Goal: Transaction & Acquisition: Purchase product/service

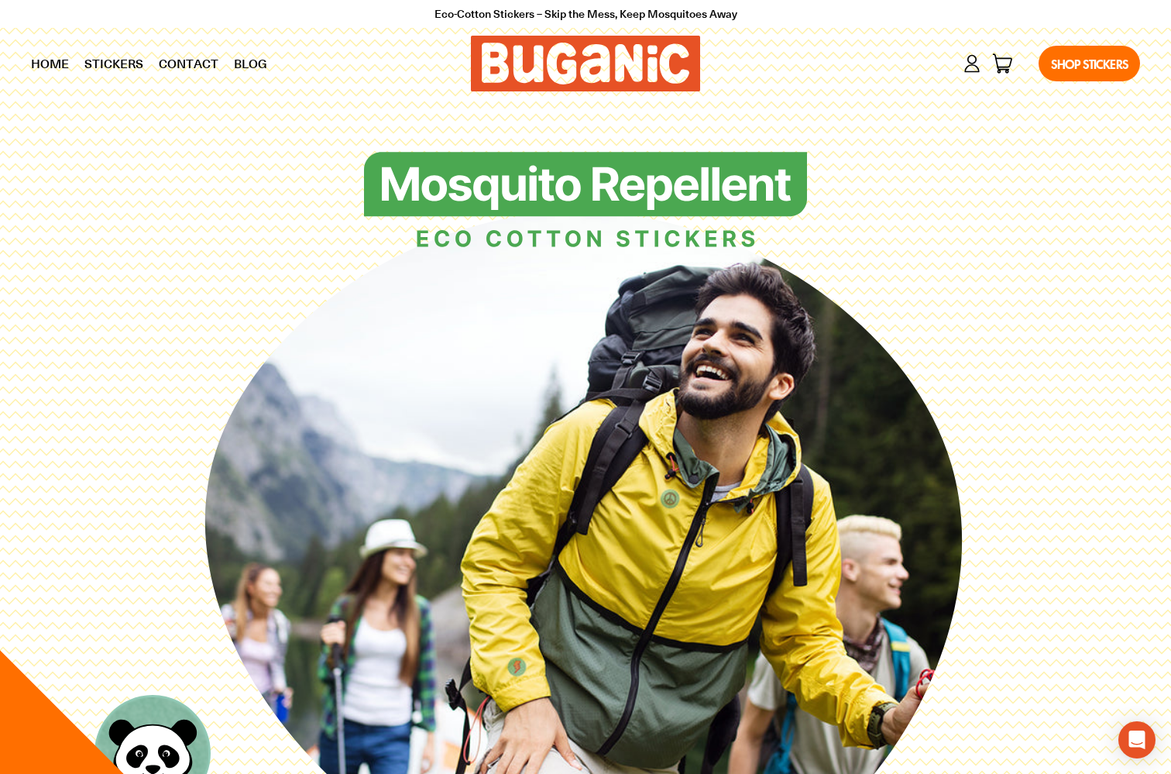
click at [991, 52] on div "Account Cart 0 items Shop Stickers" at bounding box center [928, 63] width 424 height 51
click at [993, 53] on button "Cart 0 items" at bounding box center [1003, 64] width 22 height 22
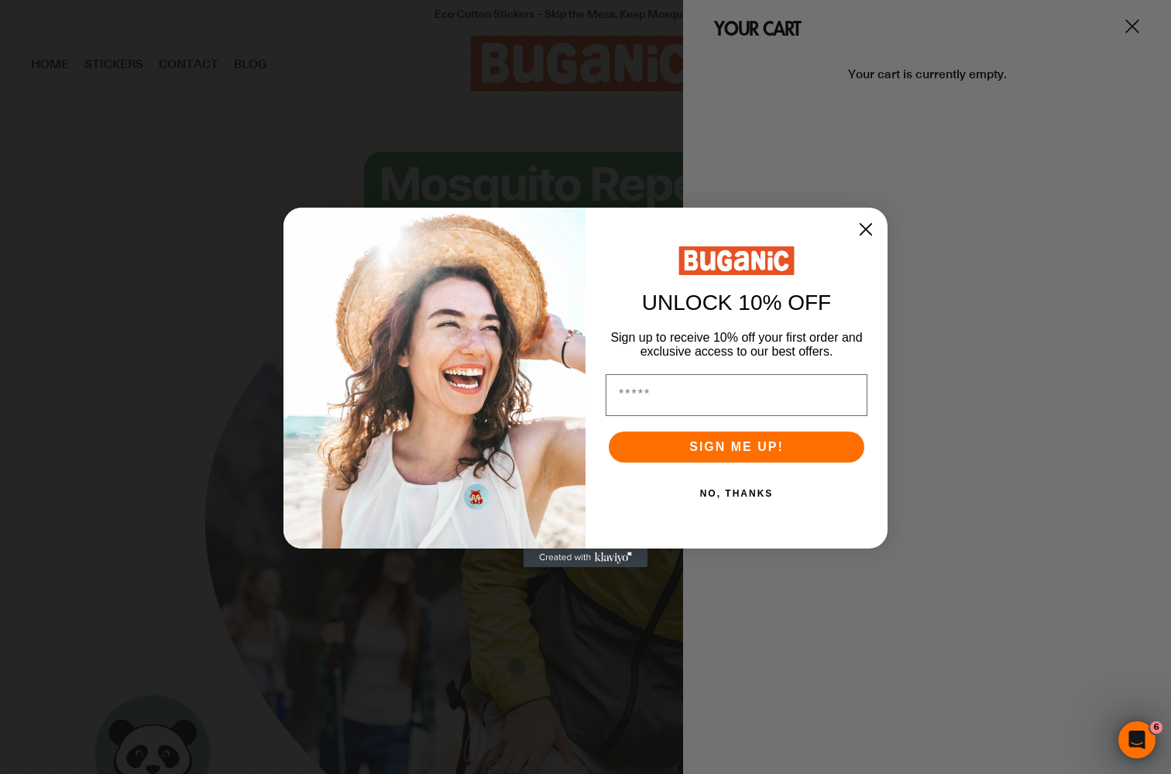
click at [1117, 16] on div "Close dialog UNLOCK 10% OFF Sign up to receive 10% off your first order and exc…" at bounding box center [585, 387] width 1171 height 774
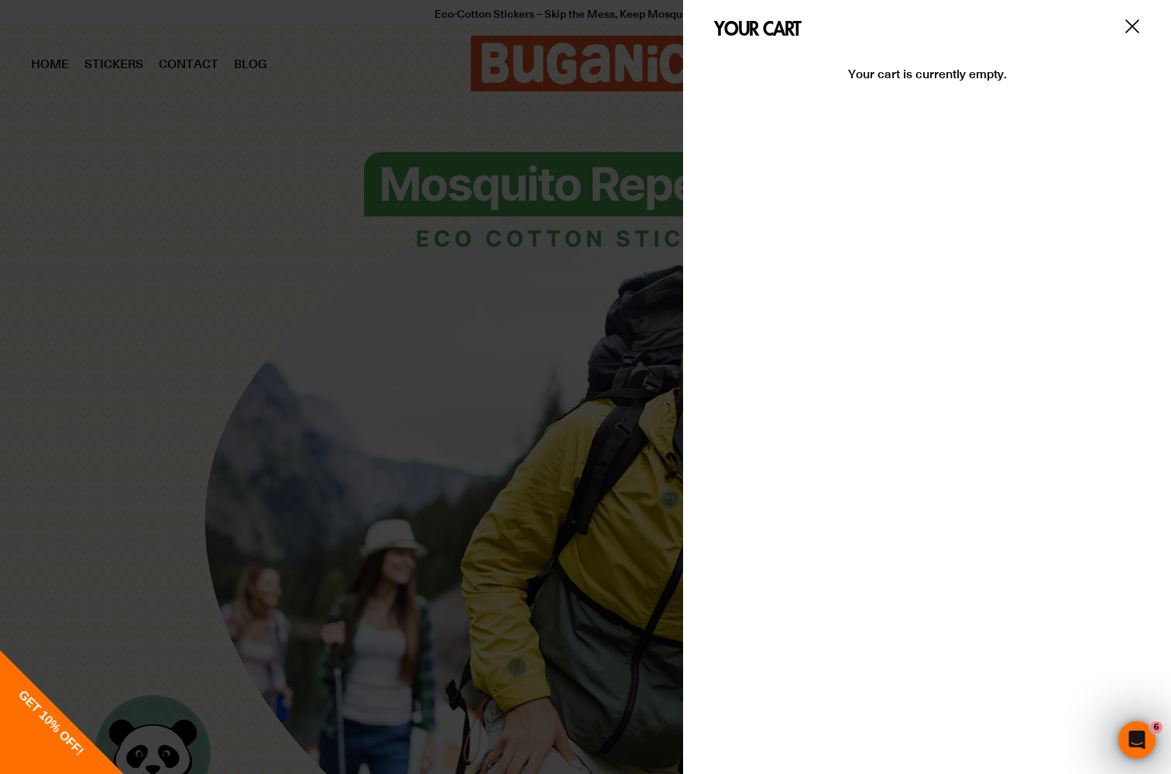
click at [1125, 20] on icon "Your cart" at bounding box center [1132, 26] width 15 height 15
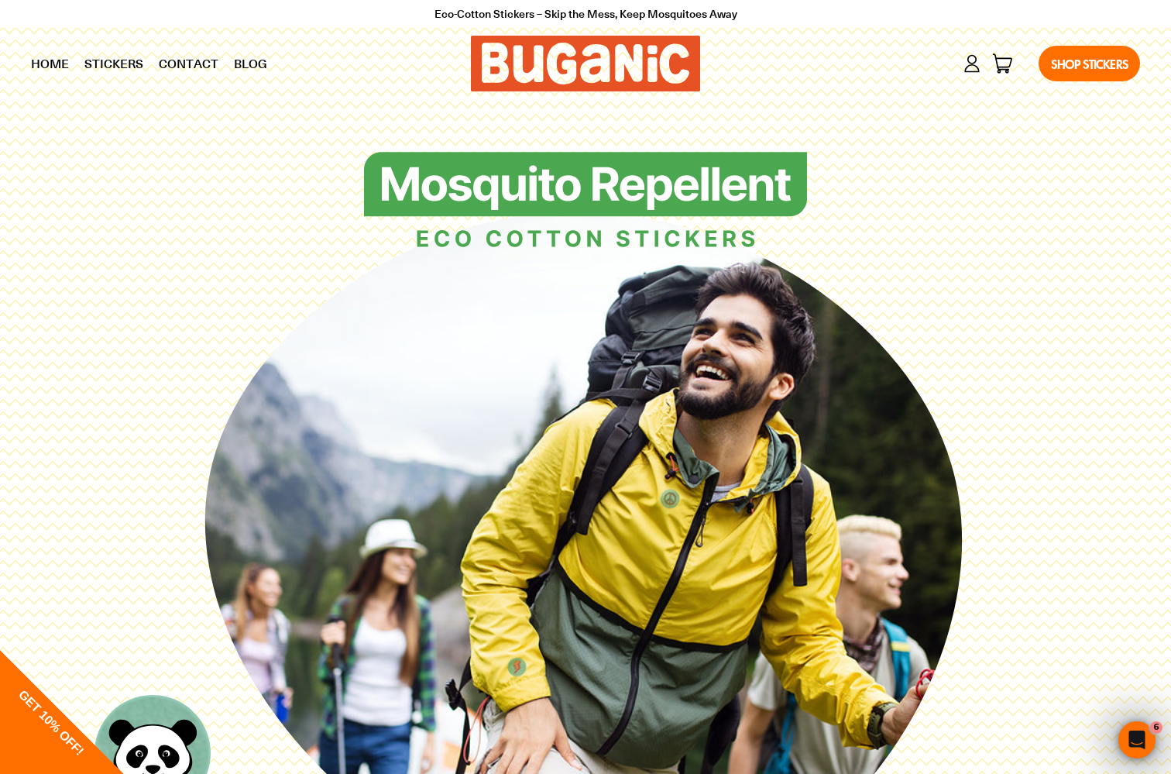
click at [1081, 46] on link "Shop Stickers" at bounding box center [1089, 64] width 101 height 36
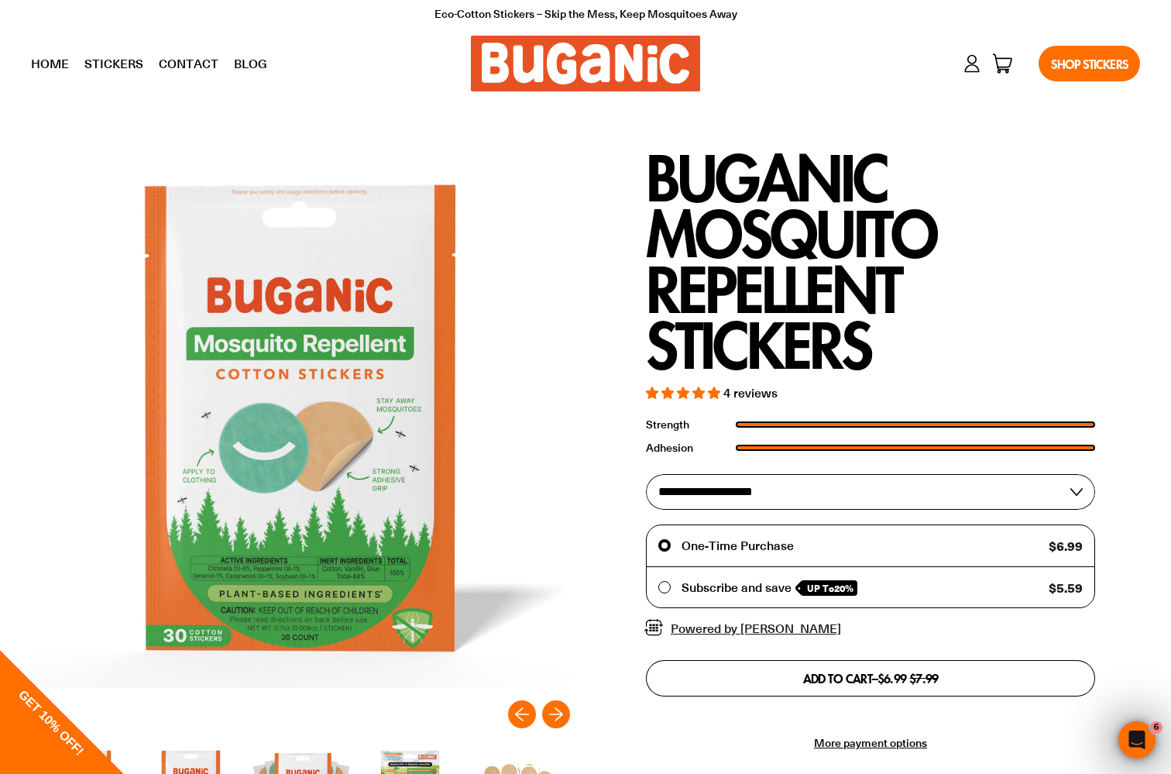
select select "**********"
click at [768, 661] on button "Add to cart – $134.23 Sale price $191.76" at bounding box center [870, 678] width 449 height 36
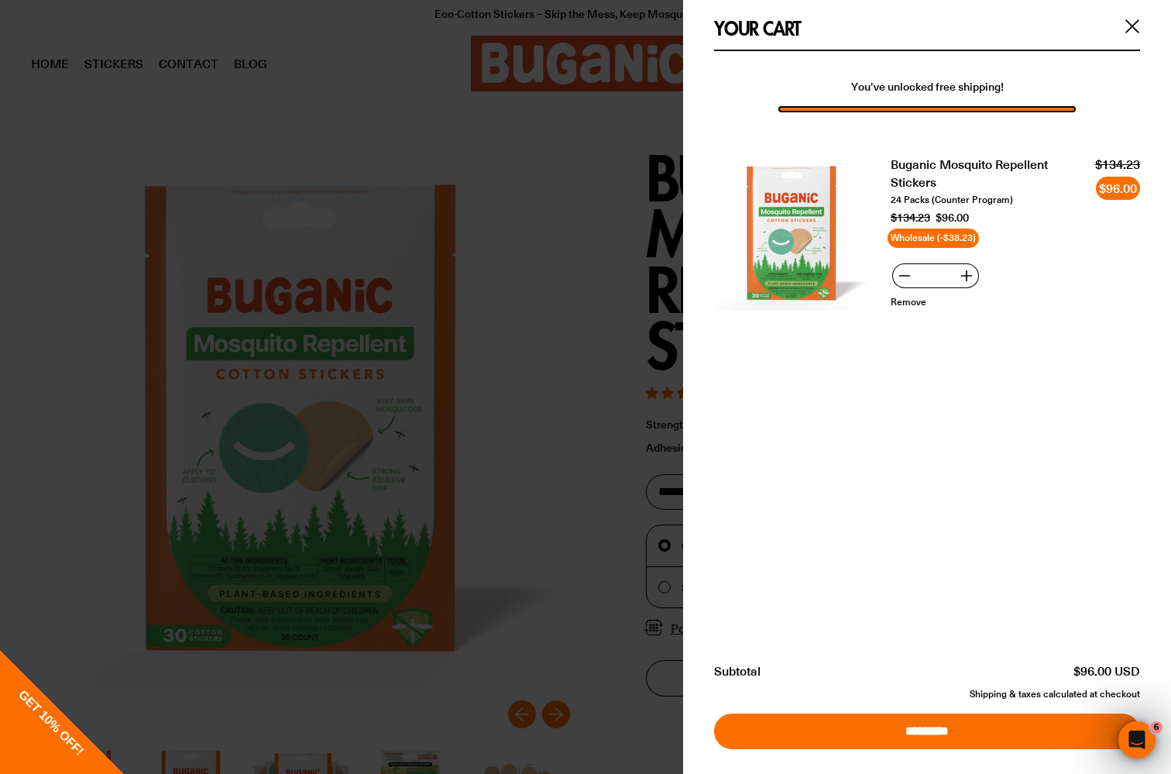
click at [942, 271] on input "*" at bounding box center [935, 275] width 37 height 25
type input "***"
click at [941, 477] on data-island "You’ve unlocked free shipping! Buganic Mosquito Repellent Stickers 24 Packs (Co…" at bounding box center [927, 341] width 488 height 582
drag, startPoint x: 943, startPoint y: 270, endPoint x: 945, endPoint y: 280, distance: 9.4
click at [943, 270] on input "***" at bounding box center [935, 275] width 37 height 25
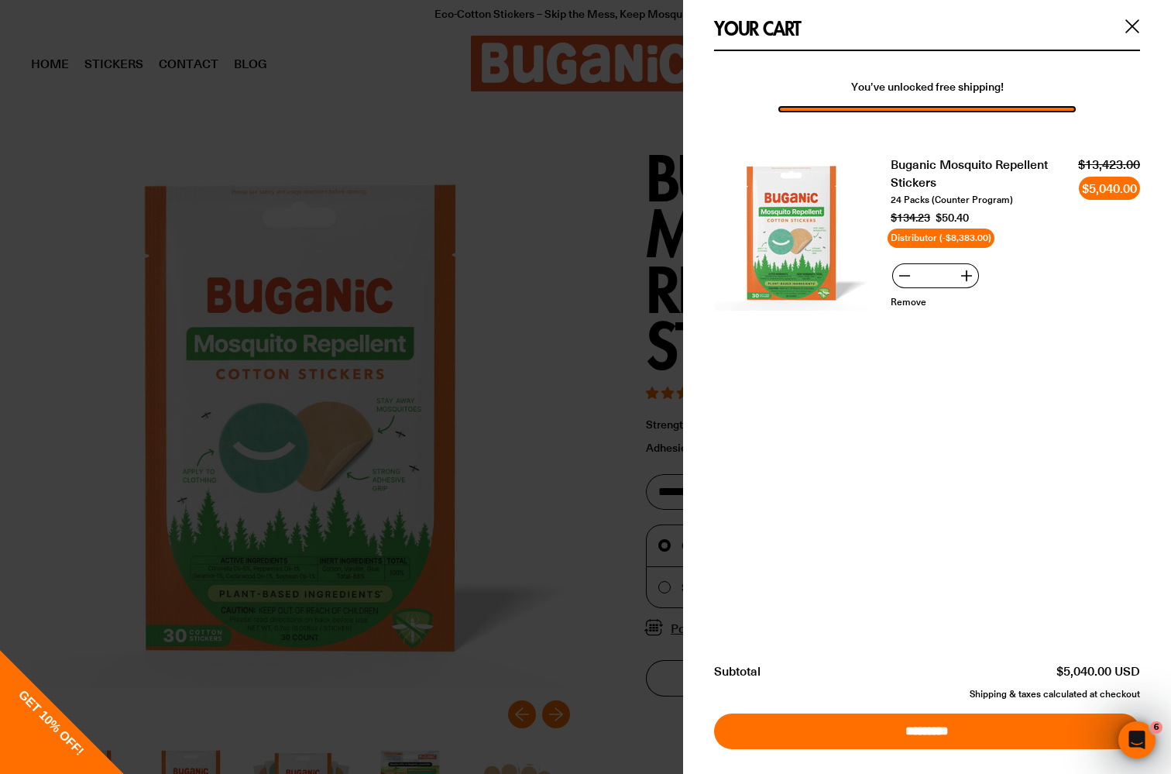
type input "*"
click at [897, 460] on data-island "You’ve unlocked free shipping! Buganic Mosquito Repellent Stickers 24 Packs (Co…" at bounding box center [927, 341] width 488 height 582
click at [962, 263] on button "+" at bounding box center [966, 275] width 25 height 25
type input "*"
click at [954, 263] on button "+" at bounding box center [966, 275] width 25 height 25
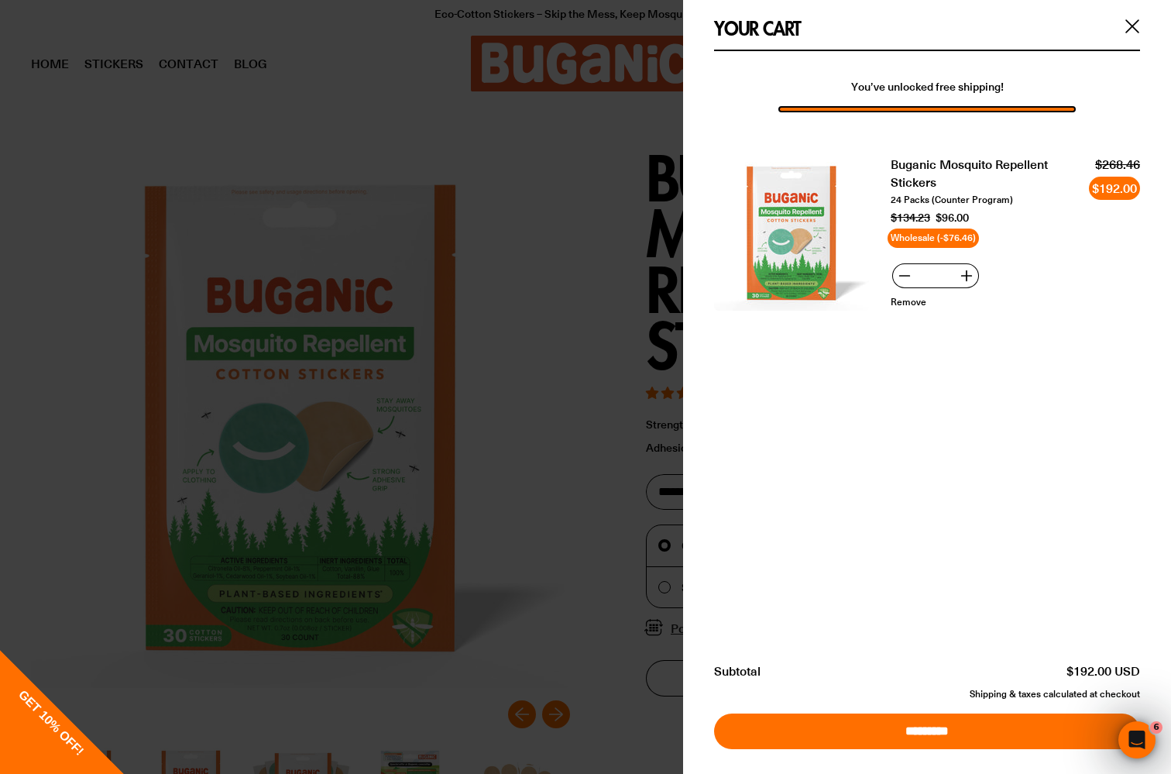
type input "*"
click at [954, 263] on button "+" at bounding box center [966, 275] width 25 height 25
type input "*"
click at [982, 402] on data-island "You’ve unlocked free shipping! Buganic Mosquito Repellent Stickers 24 Packs (Co…" at bounding box center [927, 341] width 488 height 582
click at [939, 276] on input "*" at bounding box center [935, 275] width 37 height 25
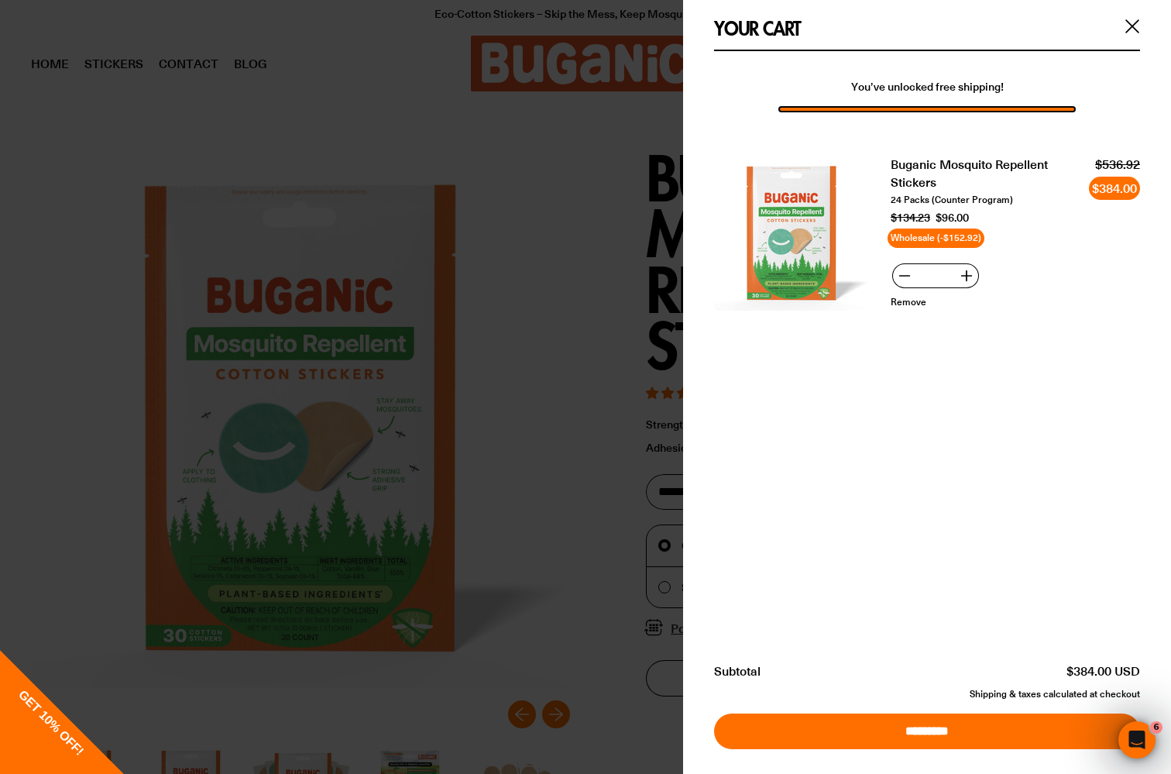
click at [962, 270] on icon "+" at bounding box center [966, 276] width 12 height 12
type input "*"
click at [962, 270] on icon "+" at bounding box center [966, 276] width 12 height 12
type input "*"
click at [940, 266] on input "*" at bounding box center [935, 275] width 37 height 25
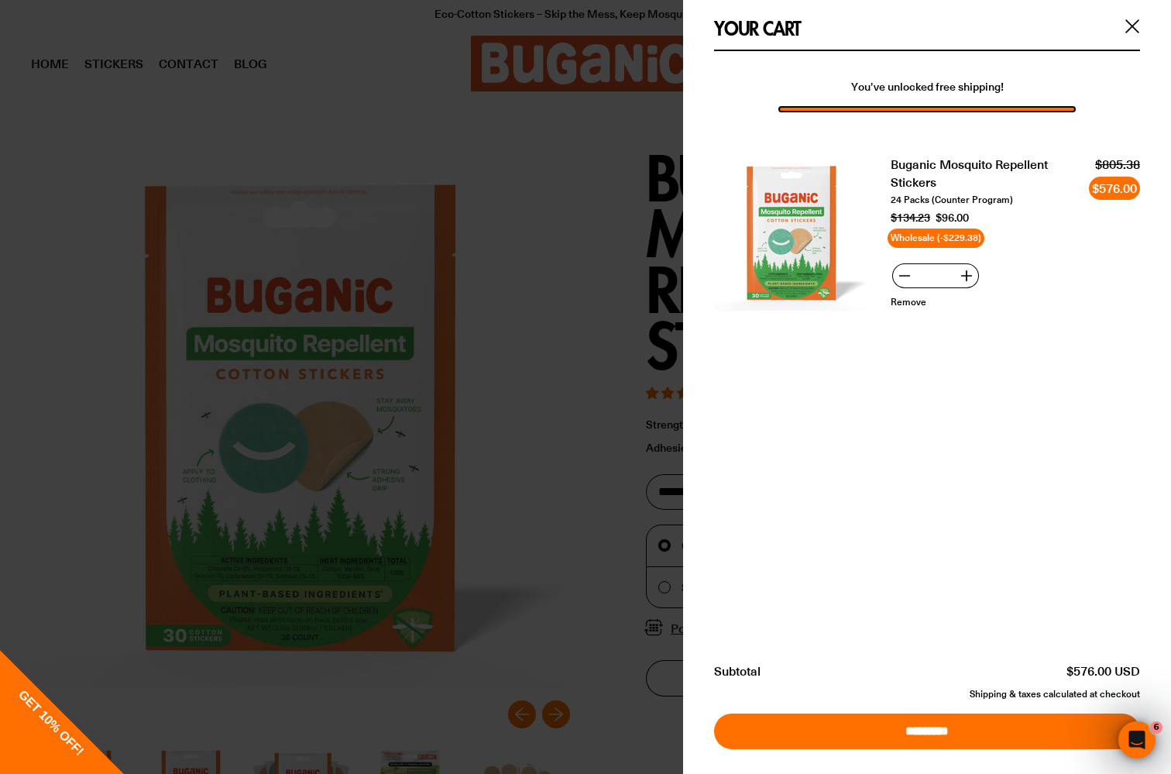
type input "**"
click at [922, 429] on data-island "You’ve unlocked free shipping! Buganic Mosquito Repellent Stickers 24 Packs (Co…" at bounding box center [927, 341] width 488 height 582
click at [559, 288] on div at bounding box center [585, 387] width 1171 height 774
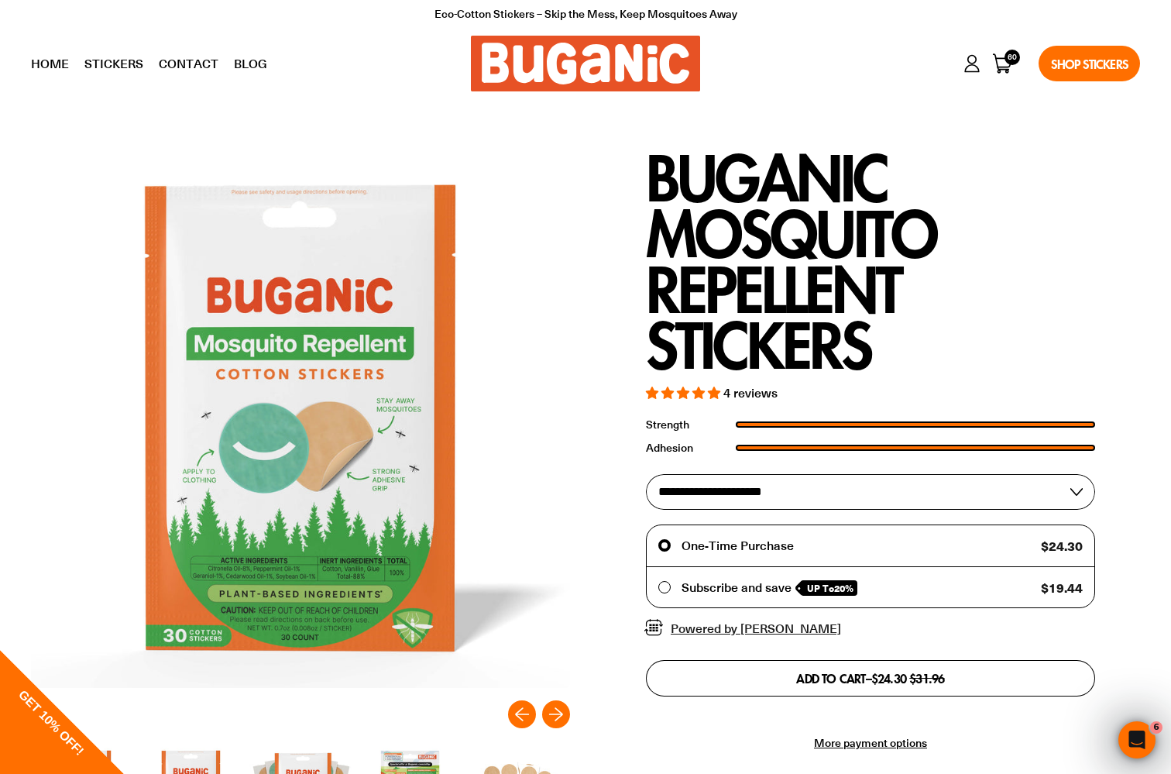
click at [773, 665] on button "Add to cart – $24.30 Sale price $31.96" at bounding box center [870, 678] width 449 height 36
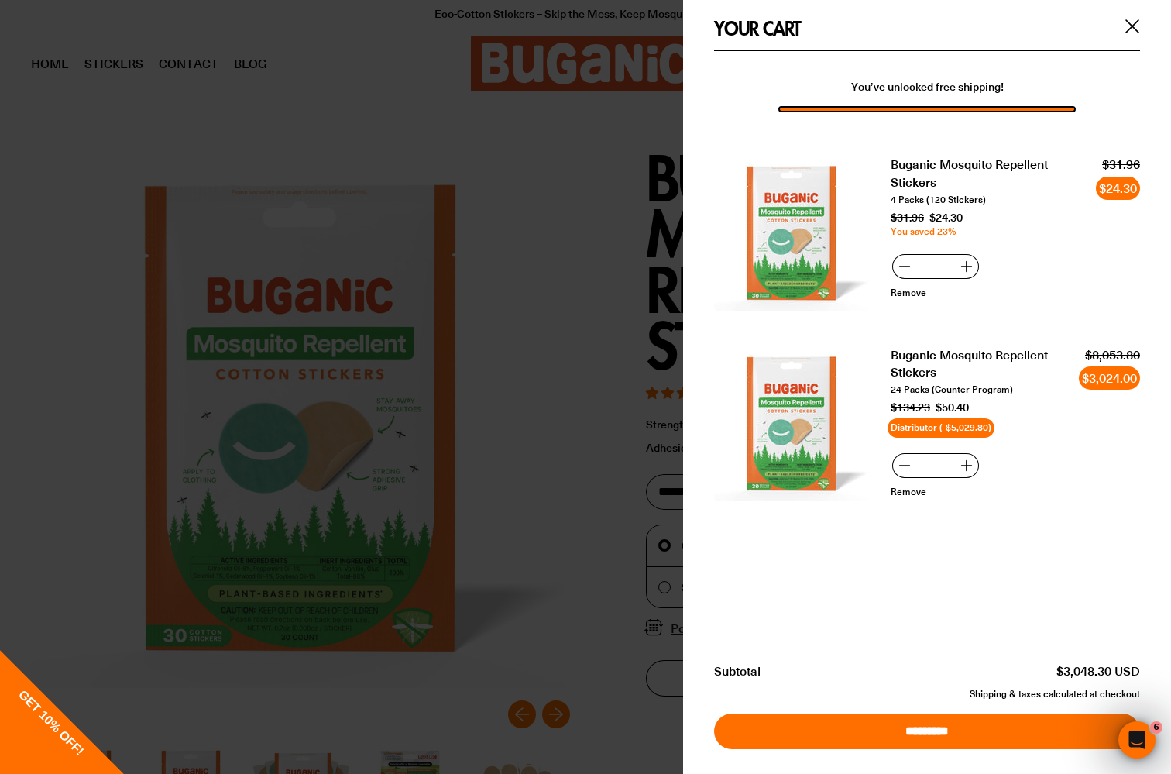
click at [588, 367] on div at bounding box center [585, 387] width 1171 height 774
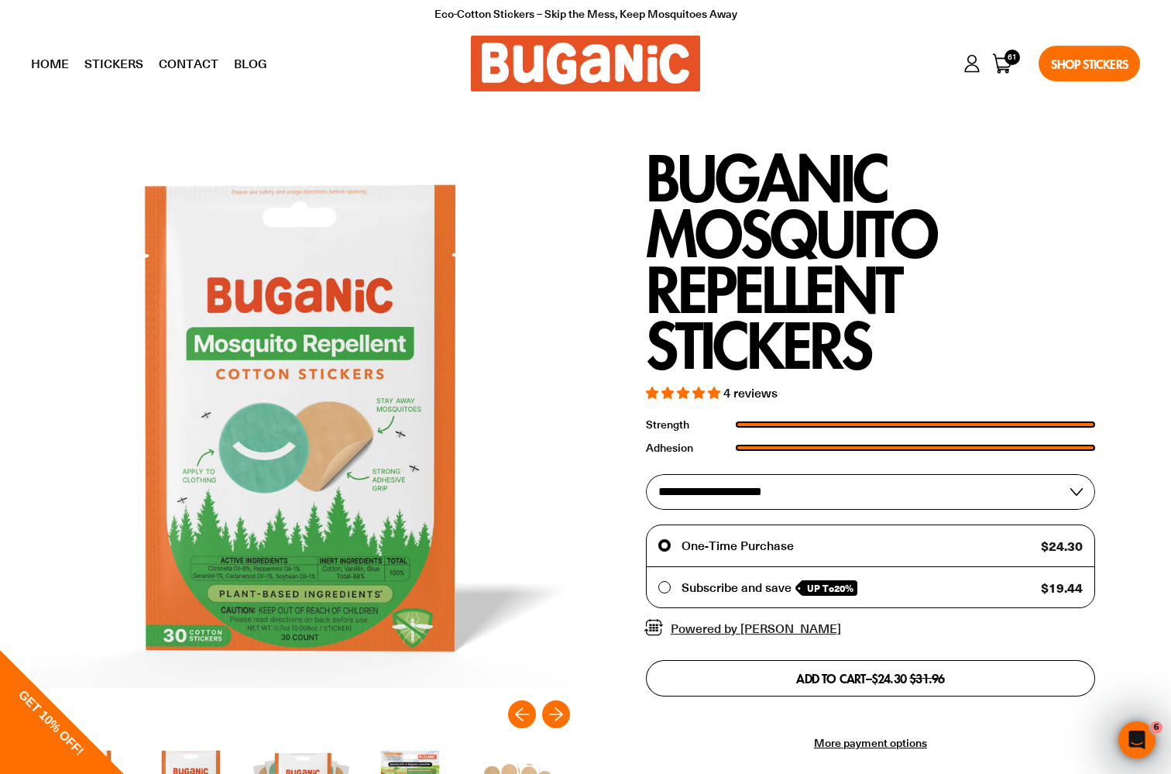
select select "**********"
click at [804, 665] on button "Add to cart – $134.23 Sale price $191.76" at bounding box center [870, 678] width 449 height 36
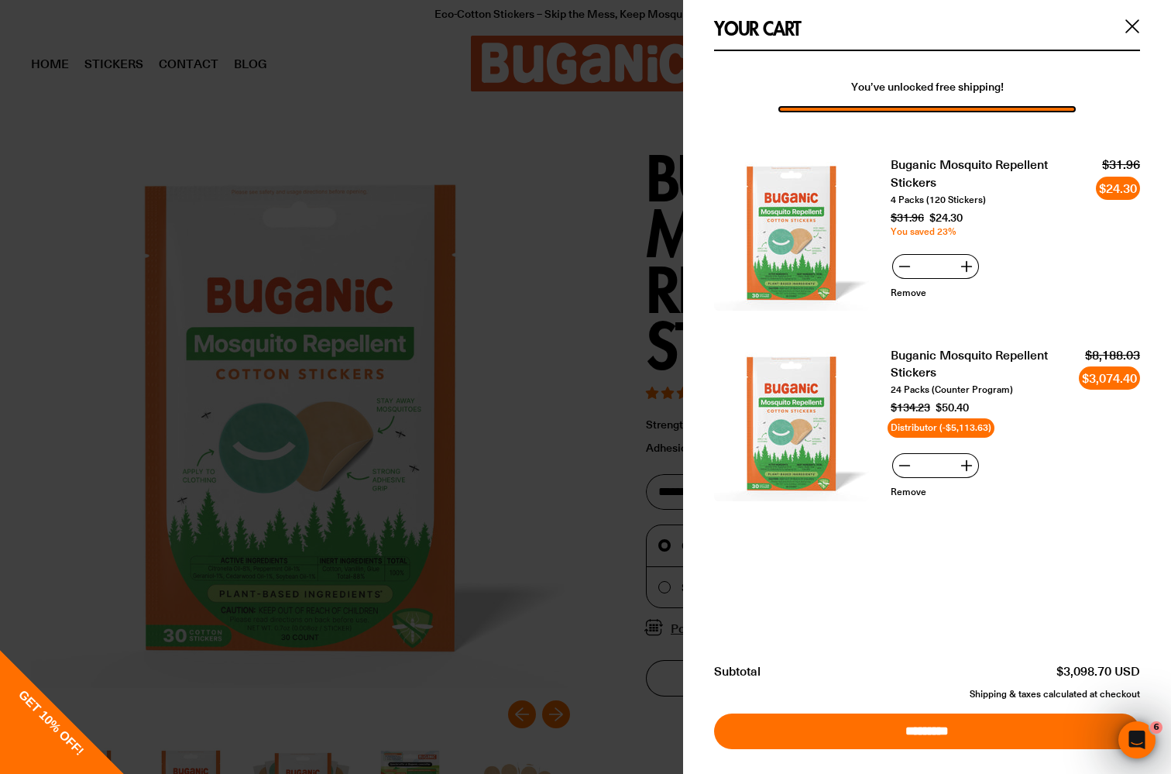
drag, startPoint x: 943, startPoint y: 458, endPoint x: 922, endPoint y: 458, distance: 20.1
click at [924, 458] on input "**" at bounding box center [935, 465] width 37 height 25
type input "*"
click at [610, 537] on div at bounding box center [585, 387] width 1171 height 774
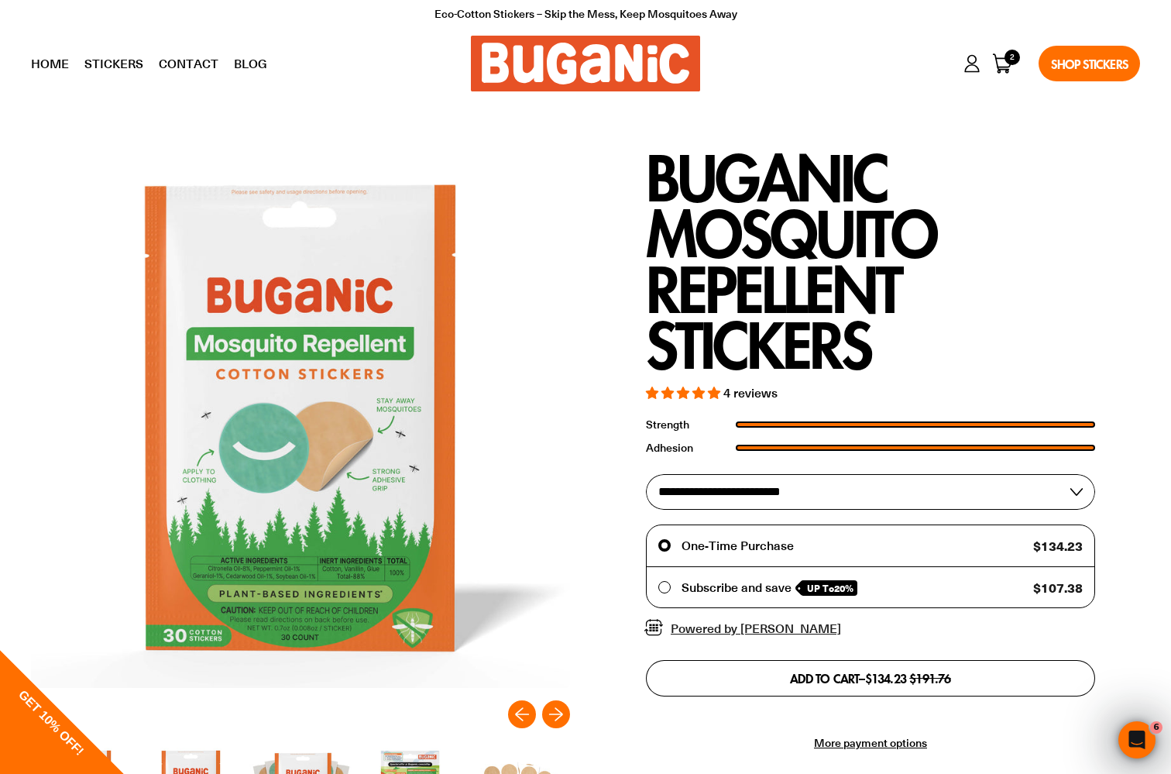
click at [738, 579] on span "Subscribe and save" at bounding box center [737, 587] width 110 height 16
click at [809, 660] on button "Add to cart – $134.23 Sale price $191.76" at bounding box center [870, 678] width 449 height 36
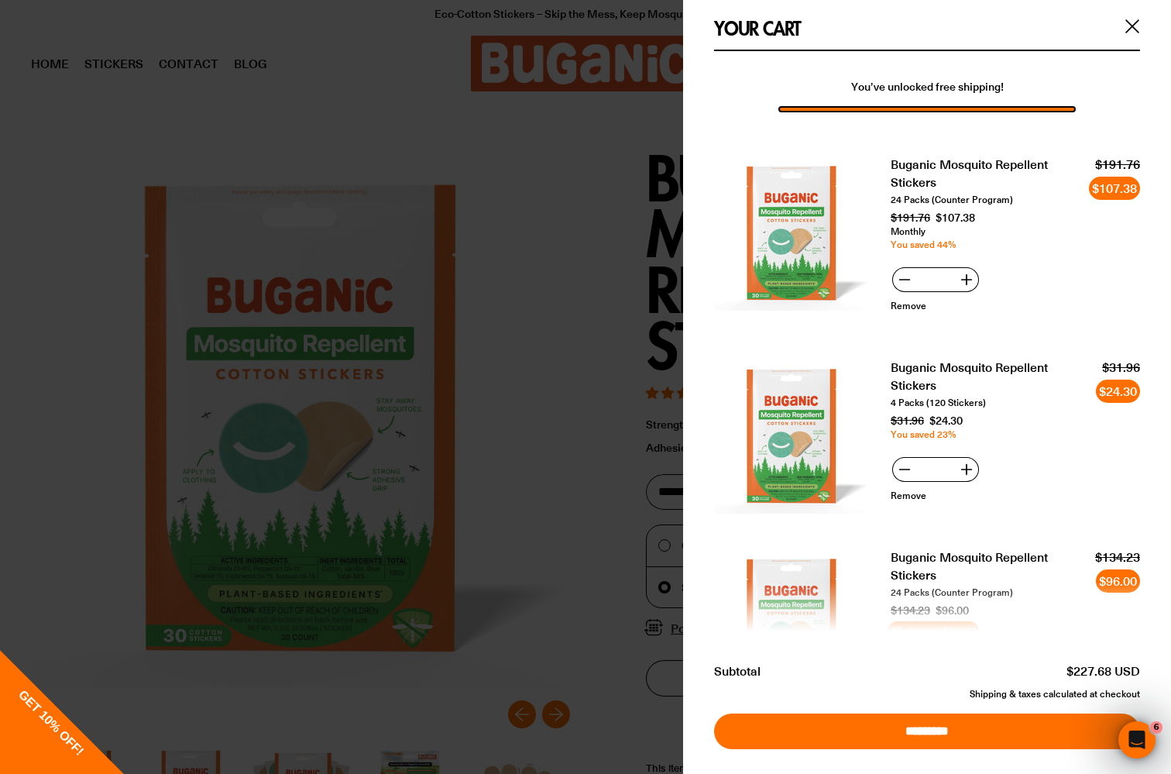
click at [1126, 13] on div "Your cart - undefined items Close (esc)" at bounding box center [927, 25] width 488 height 50
click at [1117, 19] on div "Your cart - undefined items Close (esc)" at bounding box center [927, 25] width 488 height 50
click at [1111, 11] on div "Your cart - undefined items Close (esc)" at bounding box center [927, 25] width 488 height 50
click at [1116, 15] on div "Your cart - undefined items Close (esc)" at bounding box center [927, 25] width 488 height 50
click at [1124, 16] on div "Your cart - undefined items Close (esc)" at bounding box center [927, 25] width 488 height 50
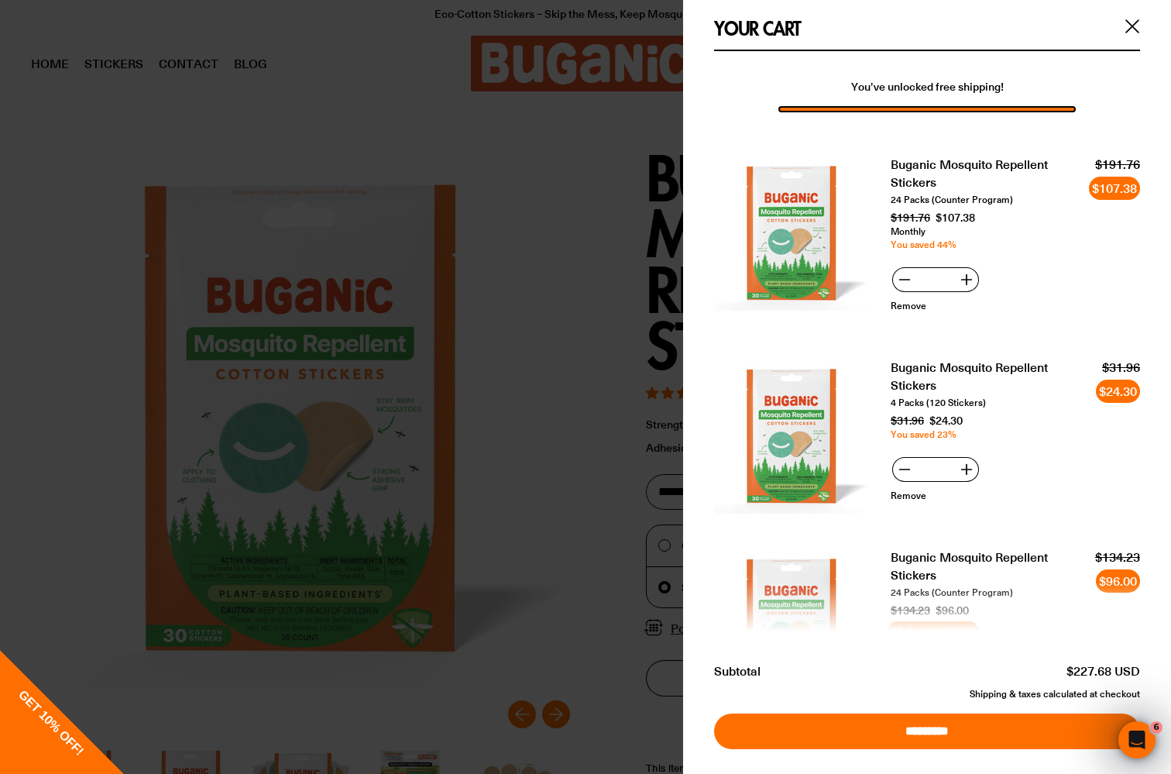
click at [1117, 11] on div "Your cart - undefined items Close (esc)" at bounding box center [927, 25] width 488 height 50
click at [1111, 11] on div "Your cart - undefined items Close (esc)" at bounding box center [927, 25] width 488 height 50
click at [1098, 14] on div "Your cart - undefined items Close (esc)" at bounding box center [927, 25] width 488 height 50
click at [1114, 12] on div "Your cart - undefined items Close (esc)" at bounding box center [927, 25] width 488 height 50
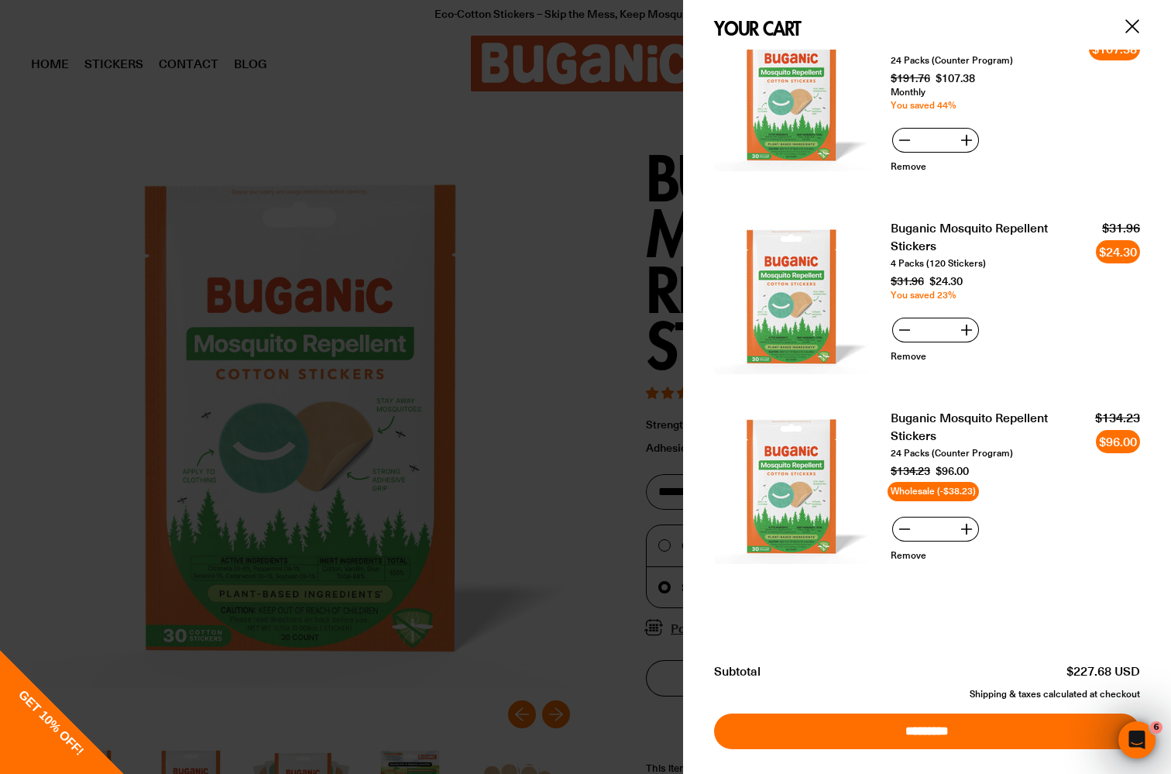
scroll to position [138, 0]
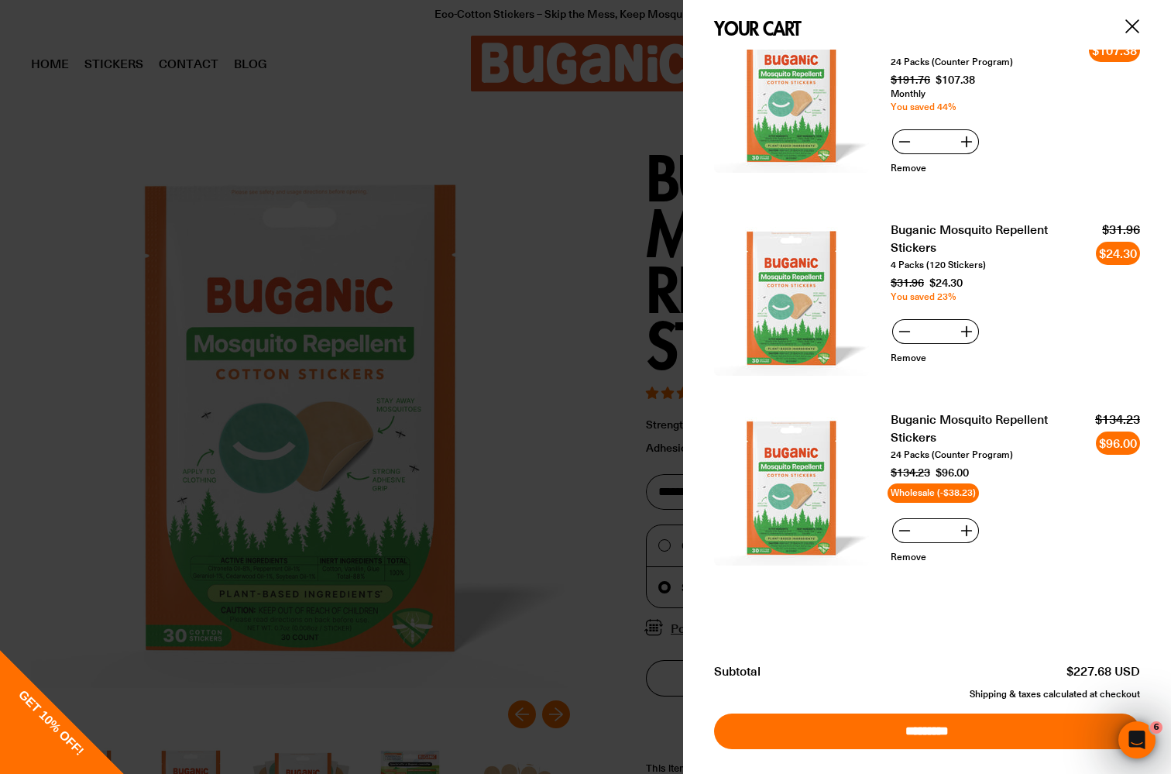
click at [891, 716] on input "*********" at bounding box center [927, 731] width 426 height 36
